Goal: Task Accomplishment & Management: Use online tool/utility

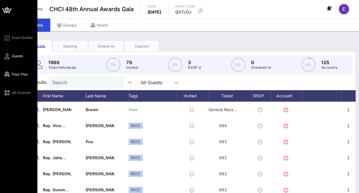
click at [13, 72] on span "Floor Plan" at bounding box center [20, 74] width 16 height 5
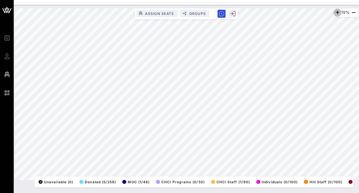
click at [335, 14] on icon "button" at bounding box center [337, 12] width 7 height 7
click at [335, 14] on icon "button" at bounding box center [336, 12] width 7 height 7
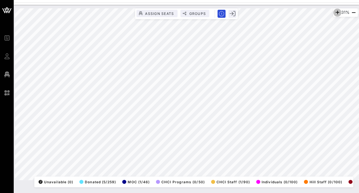
click at [335, 14] on icon "button" at bounding box center [337, 12] width 7 height 7
click at [335, 14] on icon "button" at bounding box center [336, 12] width 7 height 7
click at [335, 14] on icon "button" at bounding box center [337, 12] width 7 height 7
click at [335, 14] on icon "button" at bounding box center [336, 12] width 7 height 7
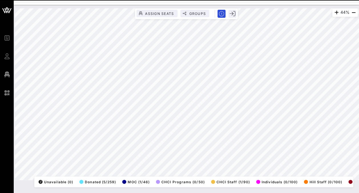
click at [153, 192] on html "Event Builder Guests Floor Plan QR Scanner CHCI 48th Annual Awards Gala 44% Ass…" at bounding box center [179, 96] width 359 height 193
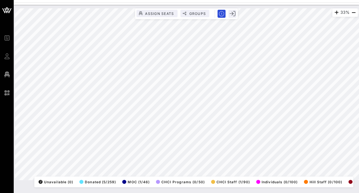
click at [101, 0] on html "Event Builder Guests Floor Plan QR Scanner CHCI 48th Annual Awards Gala 33% Ass…" at bounding box center [179, 96] width 359 height 193
click at [338, 13] on icon "button" at bounding box center [337, 12] width 7 height 7
click at [338, 13] on span "button" at bounding box center [337, 12] width 8 height 7
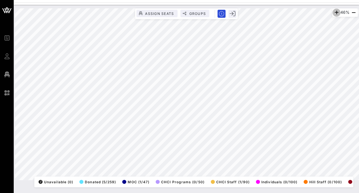
click at [338, 13] on span "button" at bounding box center [337, 12] width 8 height 7
click at [169, 192] on html "Event Builder Guests Floor Plan QR Scanner CHCI 48th Annual Awards Gala 43% Ass…" at bounding box center [179, 96] width 359 height 193
click at [359, 145] on html "Event Builder Guests Floor Plan QR Scanner CHCI 48th Annual Awards Gala 43% Ass…" at bounding box center [179, 96] width 359 height 193
click at [307, 0] on html "Event Builder Guests Floor Plan QR Scanner CHCI 48th Annual Awards Gala 39% Ass…" at bounding box center [179, 96] width 359 height 193
click at [335, 11] on icon "button" at bounding box center [336, 12] width 7 height 7
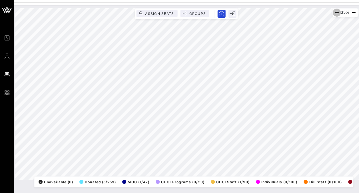
click at [335, 11] on icon "button" at bounding box center [336, 12] width 7 height 7
click at [335, 13] on icon "button" at bounding box center [336, 12] width 7 height 7
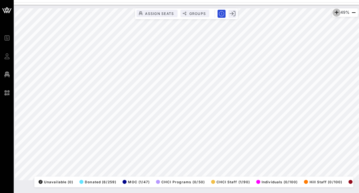
click at [335, 13] on icon "button" at bounding box center [336, 12] width 7 height 7
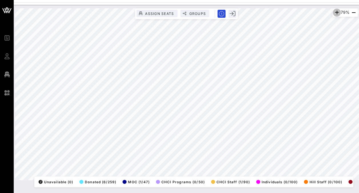
click at [335, 13] on icon "button" at bounding box center [336, 12] width 7 height 7
click at [337, 13] on icon "button" at bounding box center [336, 12] width 7 height 7
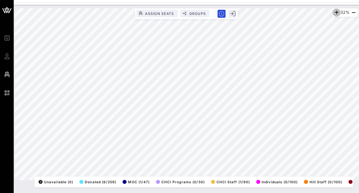
click at [337, 13] on icon "button" at bounding box center [336, 12] width 7 height 7
click at [327, 189] on div "40% Assign Seats Groups Exit All Reserved Shared Total Guests 1299 Total Seated…" at bounding box center [186, 99] width 345 height 188
